Goal: Task Accomplishment & Management: Use online tool/utility

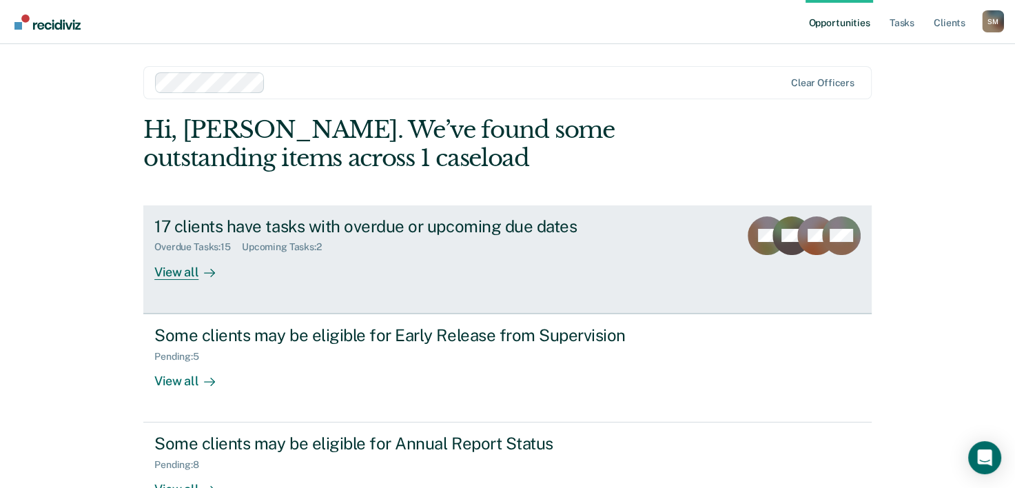
click at [177, 273] on div "View all" at bounding box center [192, 266] width 77 height 27
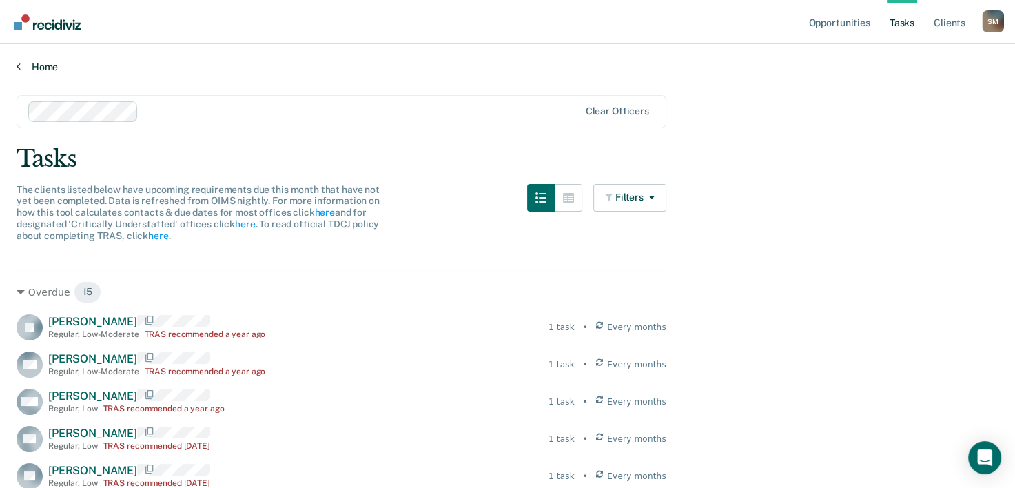
click at [21, 69] on link "Home" at bounding box center [508, 67] width 982 height 12
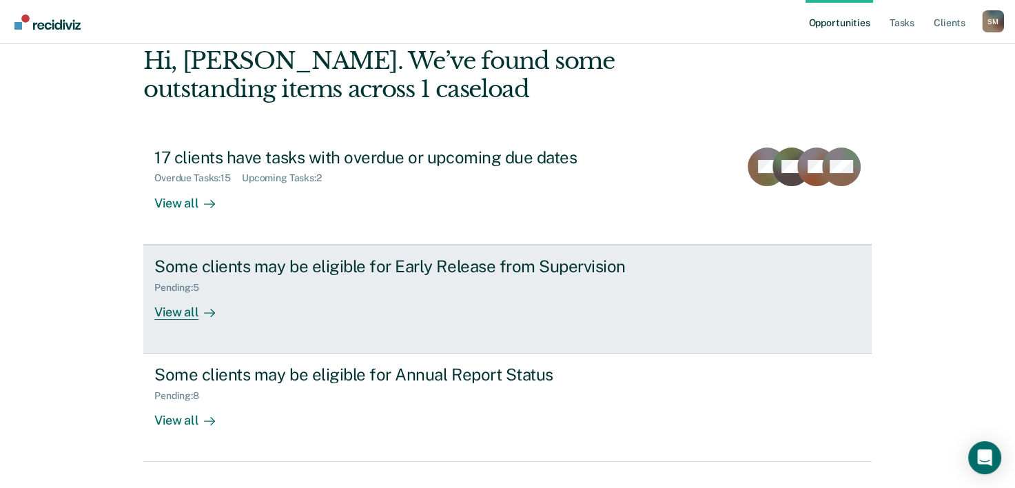
scroll to position [97, 0]
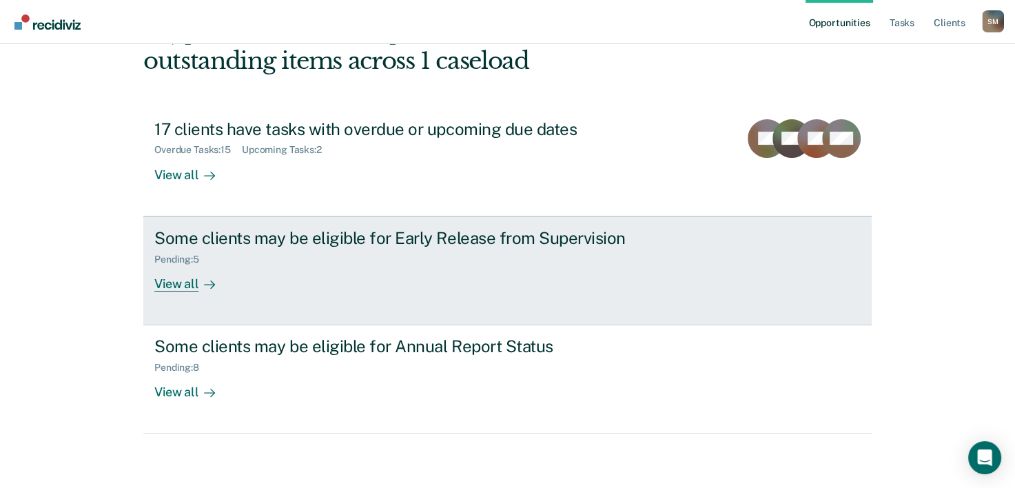
click at [187, 281] on div "View all" at bounding box center [192, 278] width 77 height 27
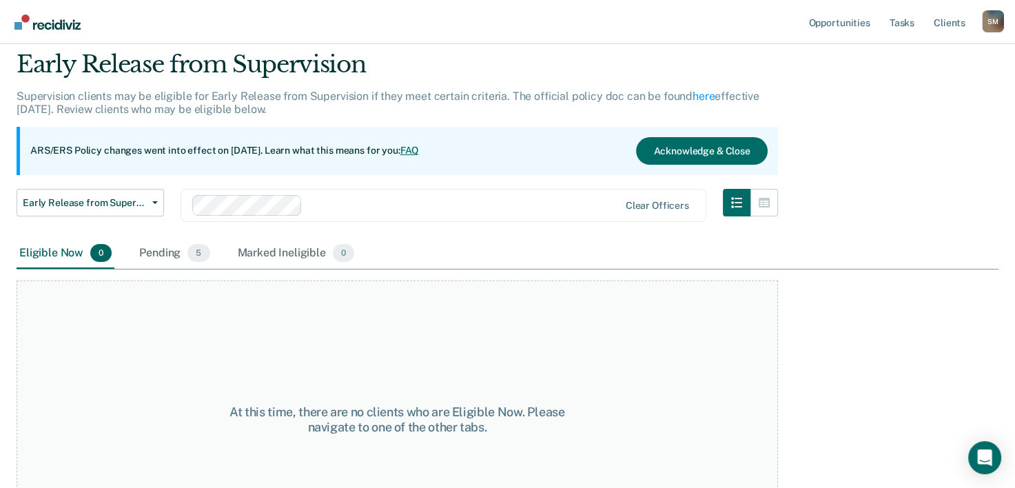
scroll to position [69, 0]
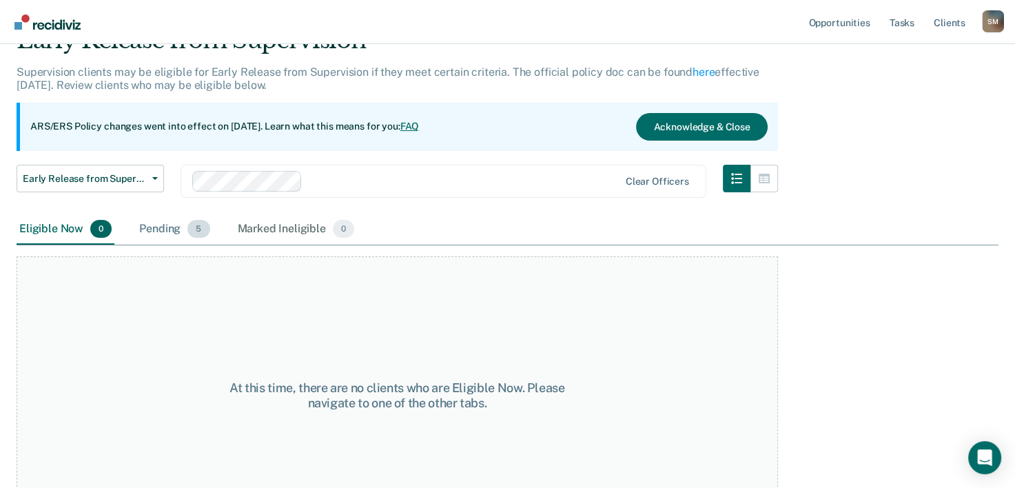
click at [142, 230] on div "Pending 5" at bounding box center [174, 229] width 76 height 30
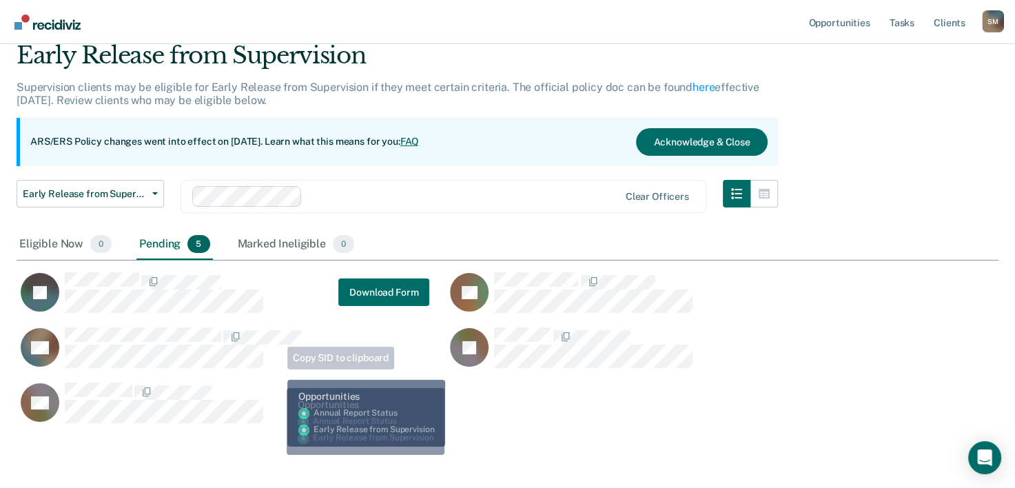
scroll to position [0, 0]
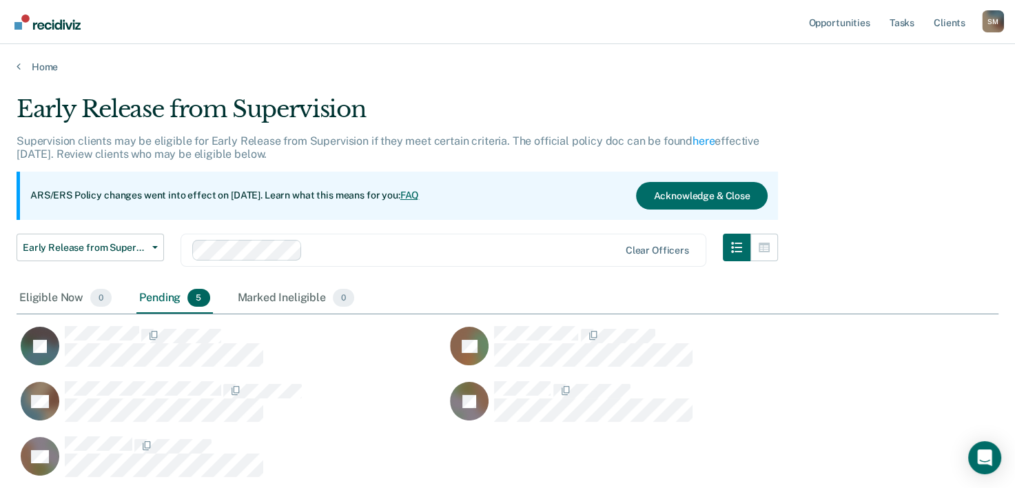
scroll to position [97, 0]
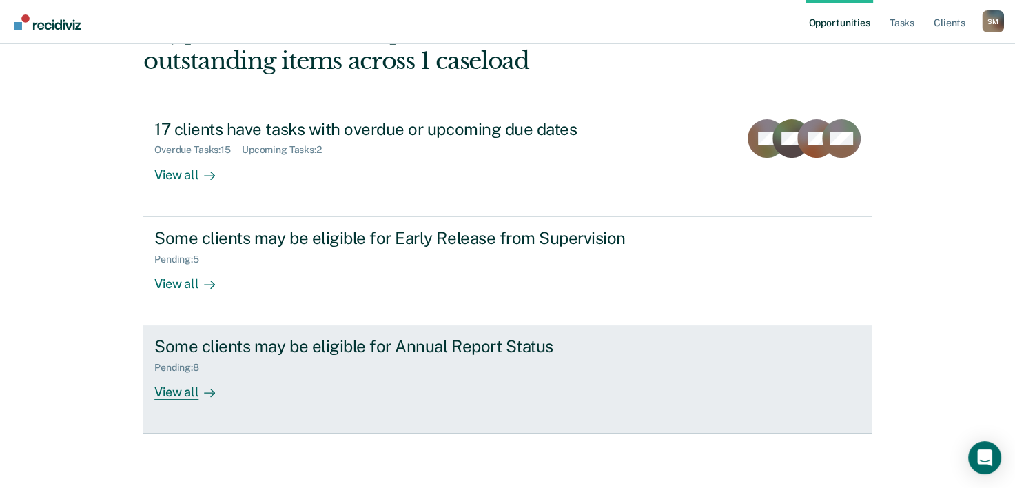
click at [174, 387] on div "View all" at bounding box center [192, 387] width 77 height 27
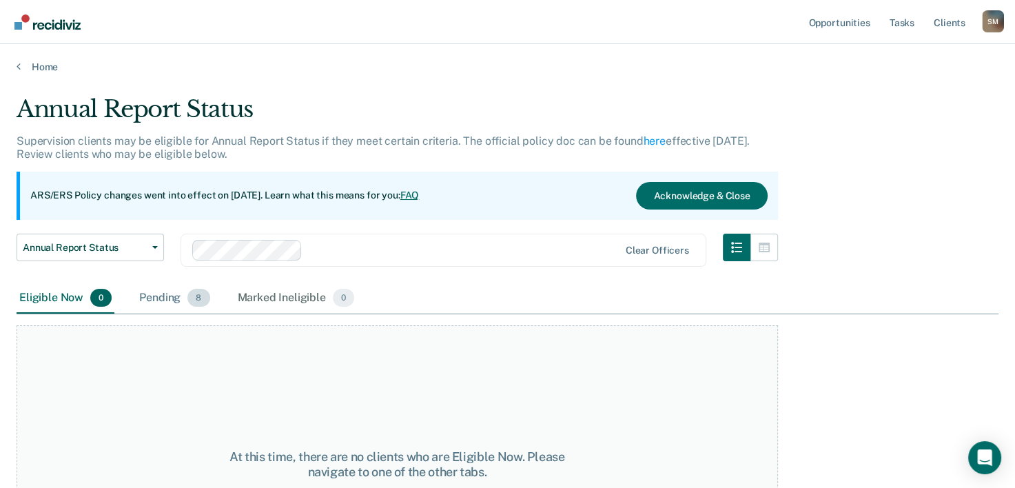
click at [165, 301] on div "Pending 8" at bounding box center [174, 298] width 76 height 30
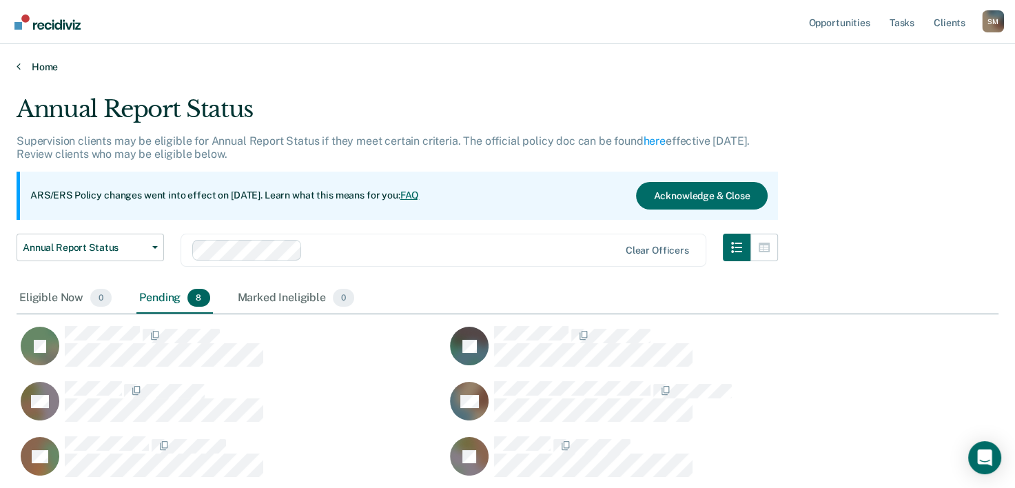
click at [41, 63] on link "Home" at bounding box center [508, 67] width 982 height 12
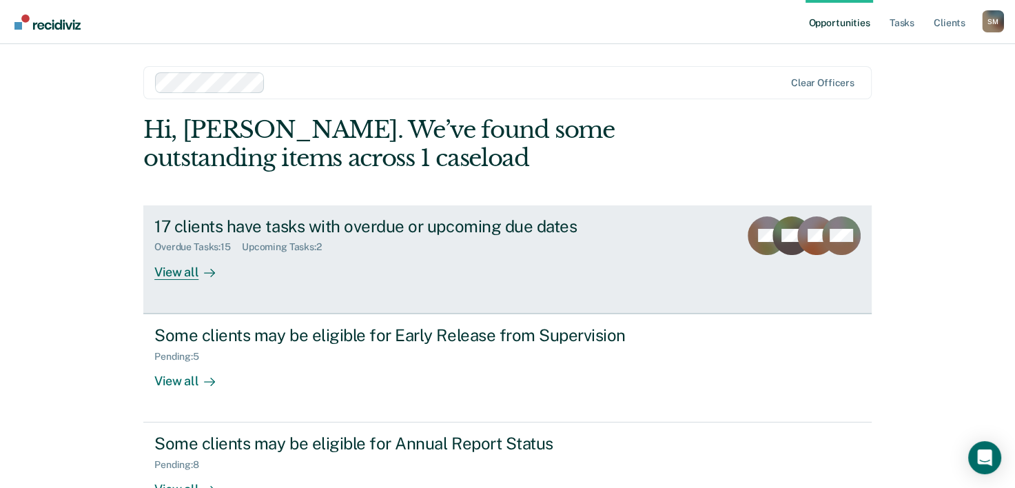
click at [179, 278] on div "View all" at bounding box center [192, 266] width 77 height 27
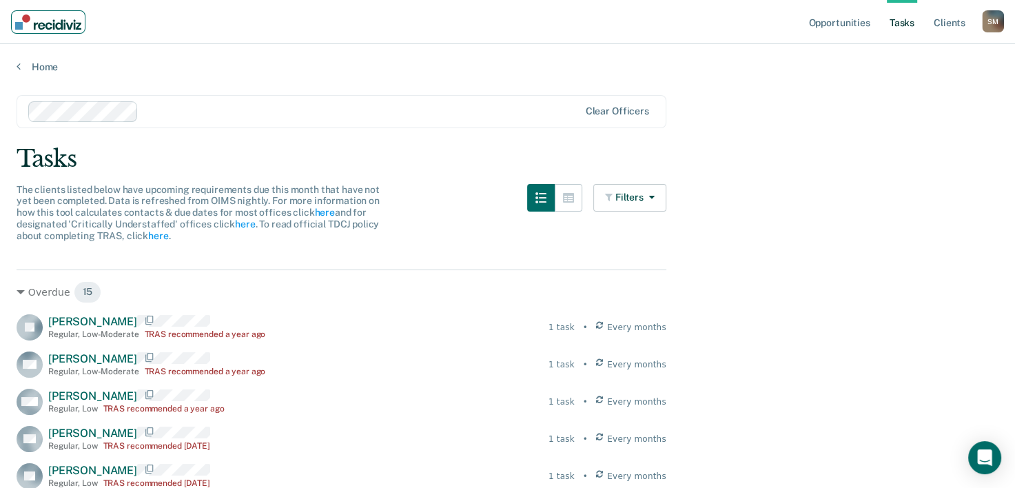
click at [38, 23] on img "Main navigation" at bounding box center [48, 21] width 66 height 15
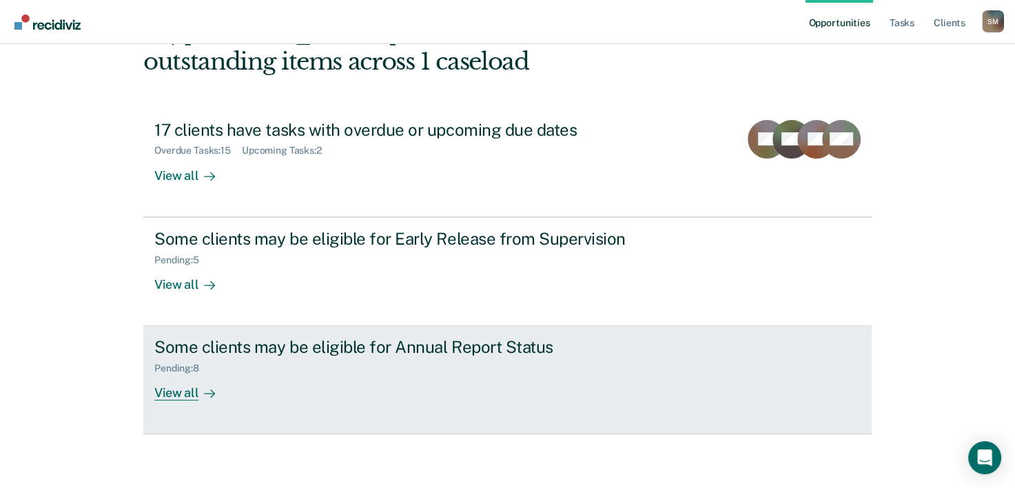
scroll to position [97, 0]
